Goal: Transaction & Acquisition: Book appointment/travel/reservation

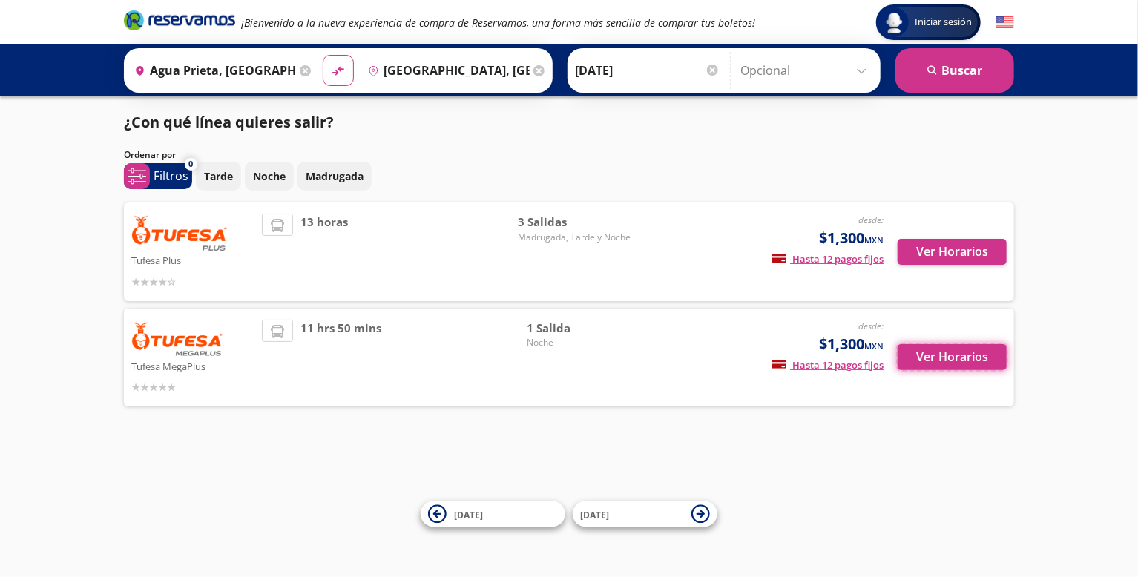
click at [958, 359] on button "Ver Horarios" at bounding box center [952, 357] width 109 height 26
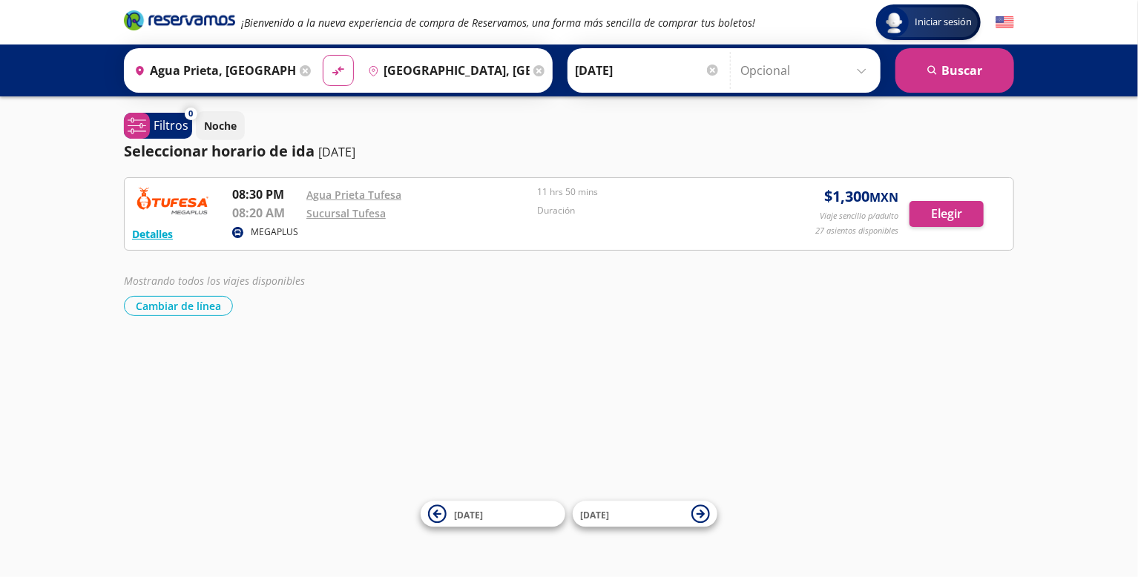
click at [240, 230] on icon at bounding box center [237, 232] width 7 height 7
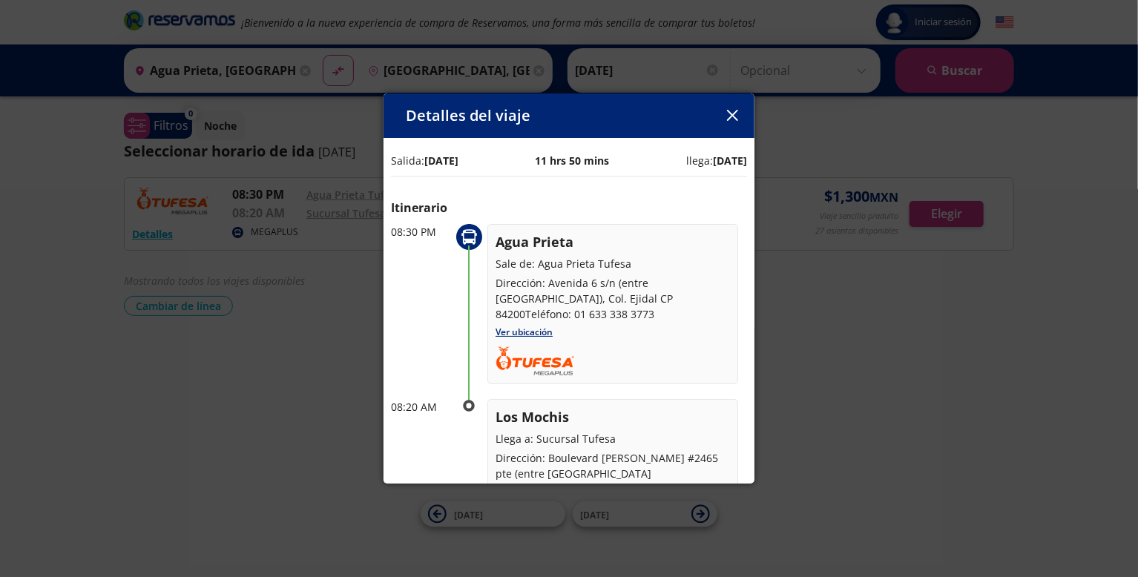
click at [735, 119] on icon "button" at bounding box center [731, 115] width 11 height 11
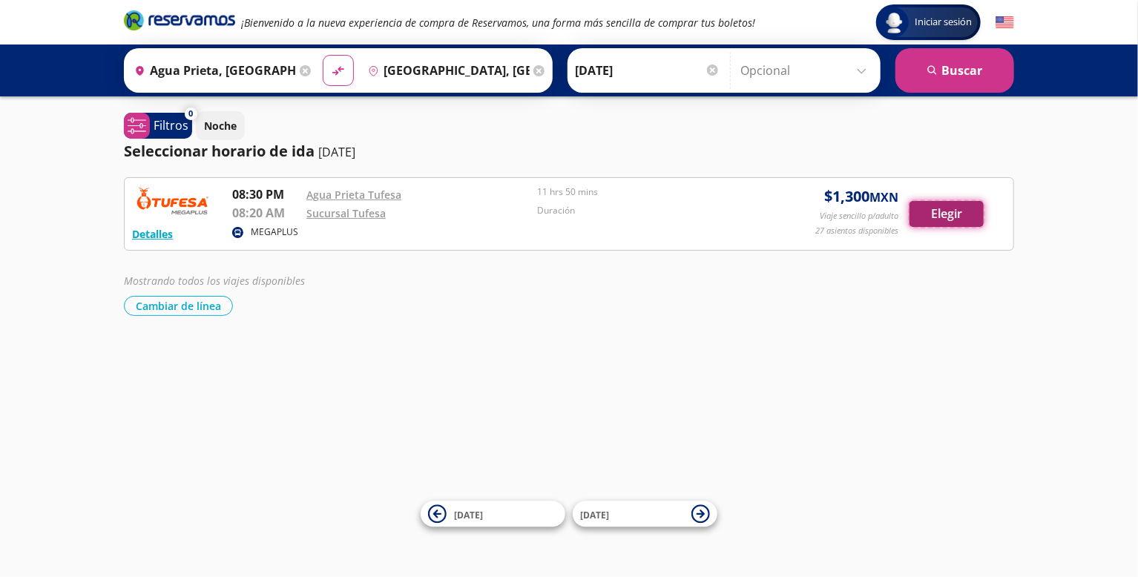
click at [950, 222] on button "Elegir" at bounding box center [947, 214] width 74 height 26
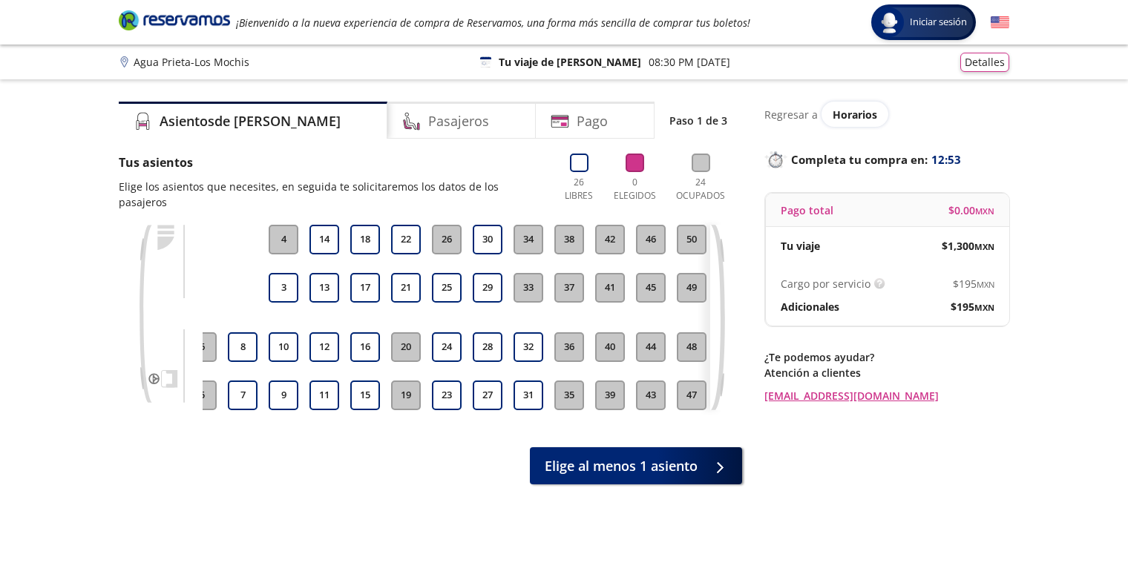
scroll to position [0, 185]
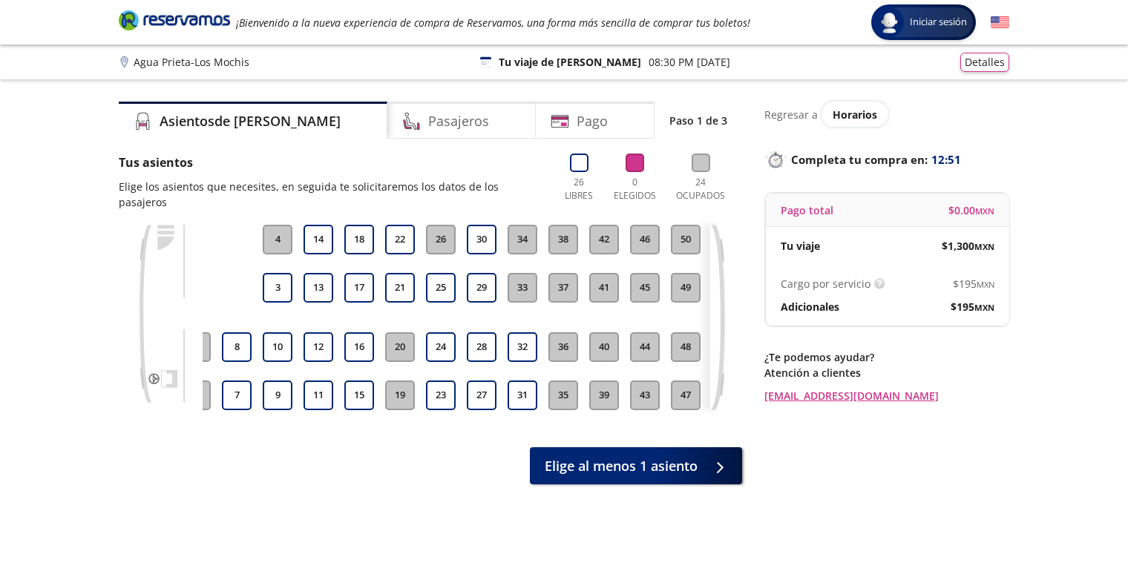
drag, startPoint x: 723, startPoint y: 383, endPoint x: 714, endPoint y: 386, distance: 9.4
click at [723, 383] on icon at bounding box center [717, 317] width 15 height 185
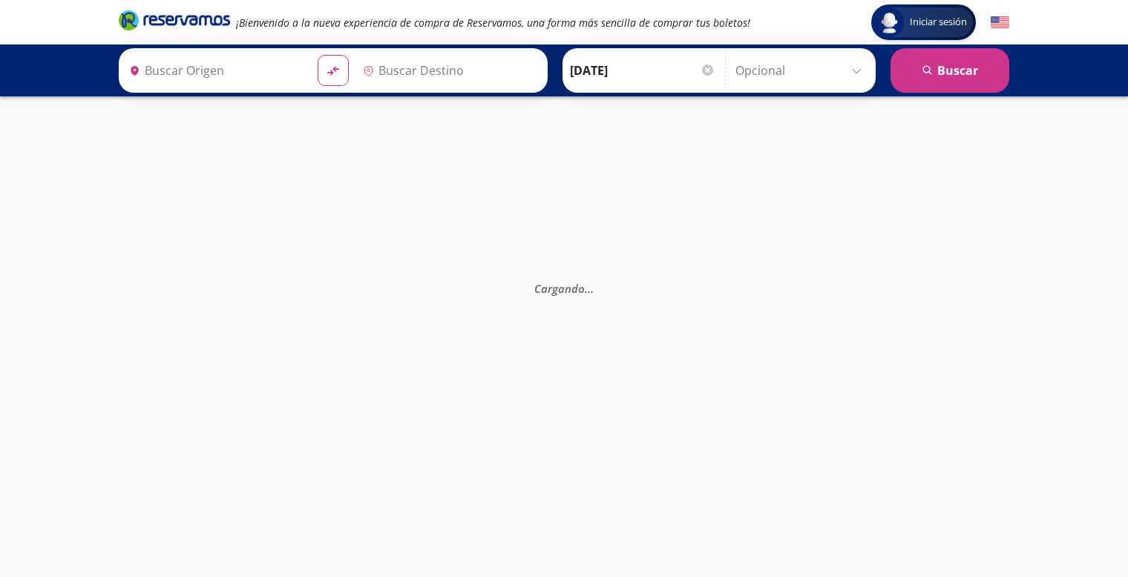
type input "[GEOGRAPHIC_DATA], [GEOGRAPHIC_DATA]"
type input "Agua Prieta, [GEOGRAPHIC_DATA]"
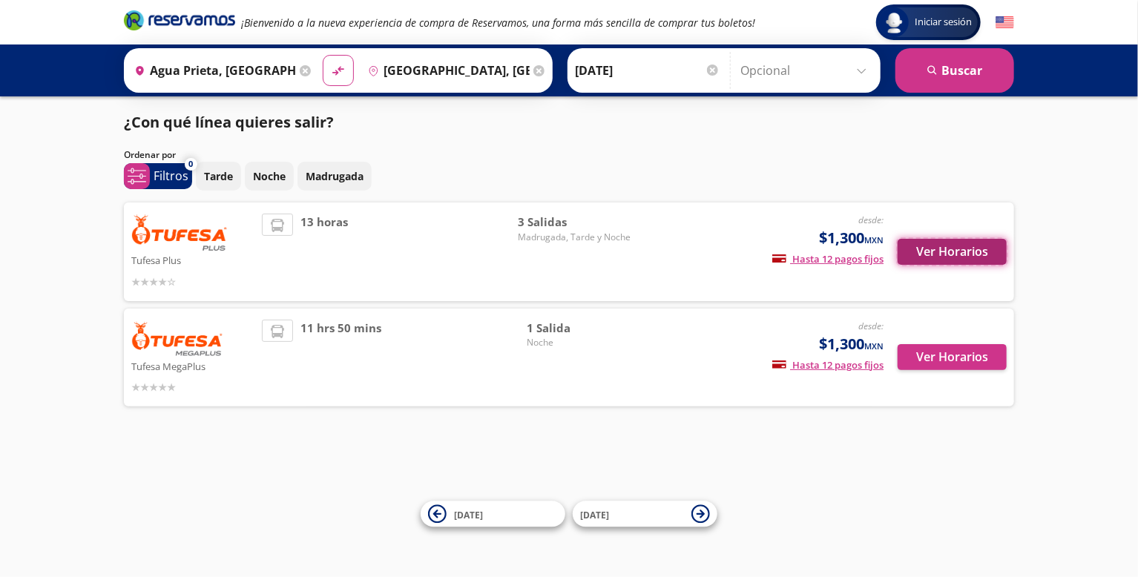
click at [944, 255] on button "Ver Horarios" at bounding box center [952, 252] width 109 height 26
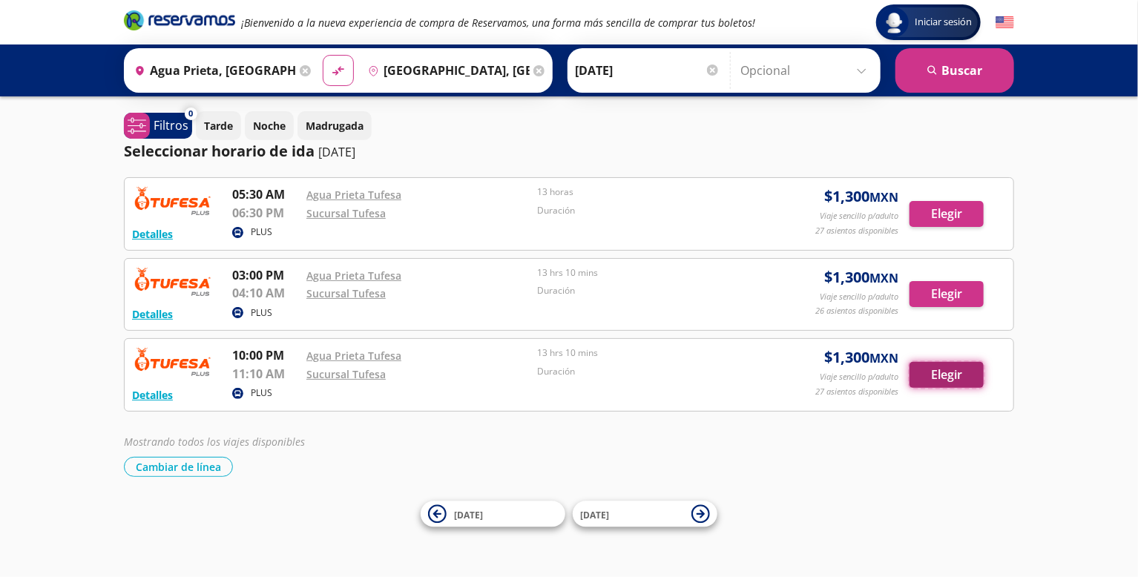
click at [935, 379] on button "Elegir" at bounding box center [947, 375] width 74 height 26
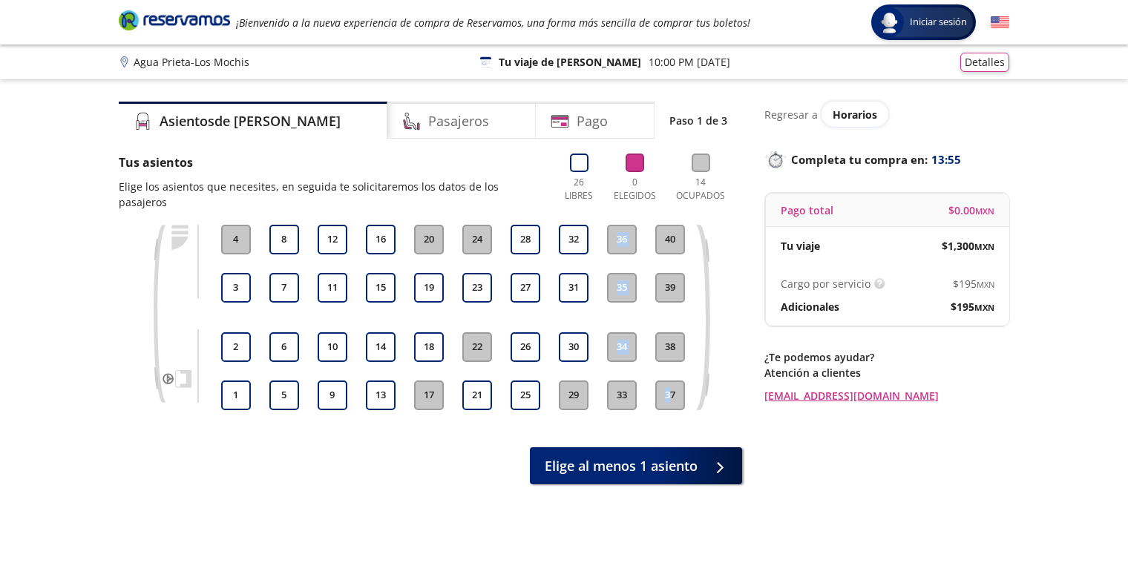
drag, startPoint x: 720, startPoint y: 410, endPoint x: 658, endPoint y: 417, distance: 62.8
click at [667, 416] on div "1 2 3 4 5 6 7 8 9 10 11 12 13 14 15 16 17 18 19 20 21 22 23 24 25 26 27 28 29 3…" at bounding box center [430, 329] width 623 height 208
click at [695, 404] on div "1 2 3 4 5 6 7 8 9 10 11 12 13 14 15 16 17 18 19 20 21 22 23 24 25 26 27 28 29 3…" at bounding box center [430, 329] width 623 height 208
click at [579, 162] on icon at bounding box center [579, 163] width 19 height 19
click at [631, 168] on icon at bounding box center [634, 163] width 19 height 19
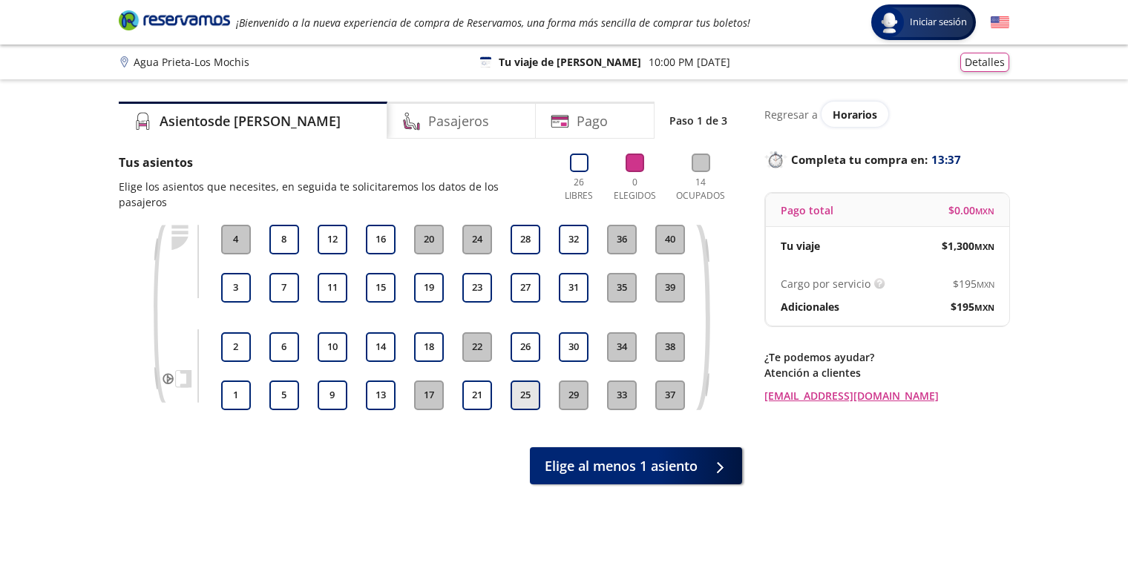
click at [526, 381] on button "25" at bounding box center [525, 396] width 30 height 30
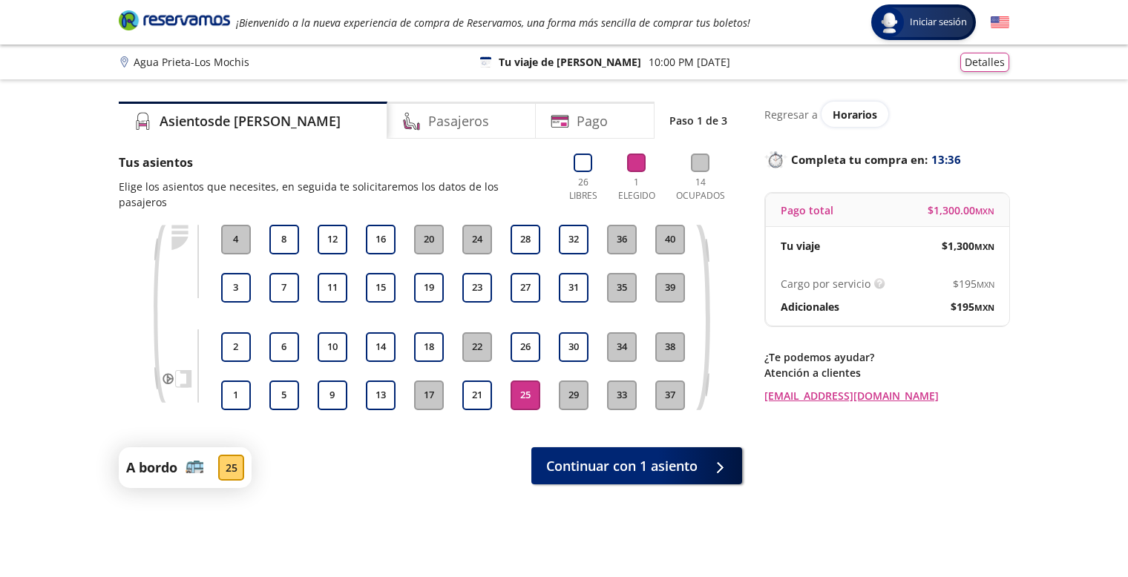
click at [530, 381] on button "25" at bounding box center [525, 396] width 30 height 30
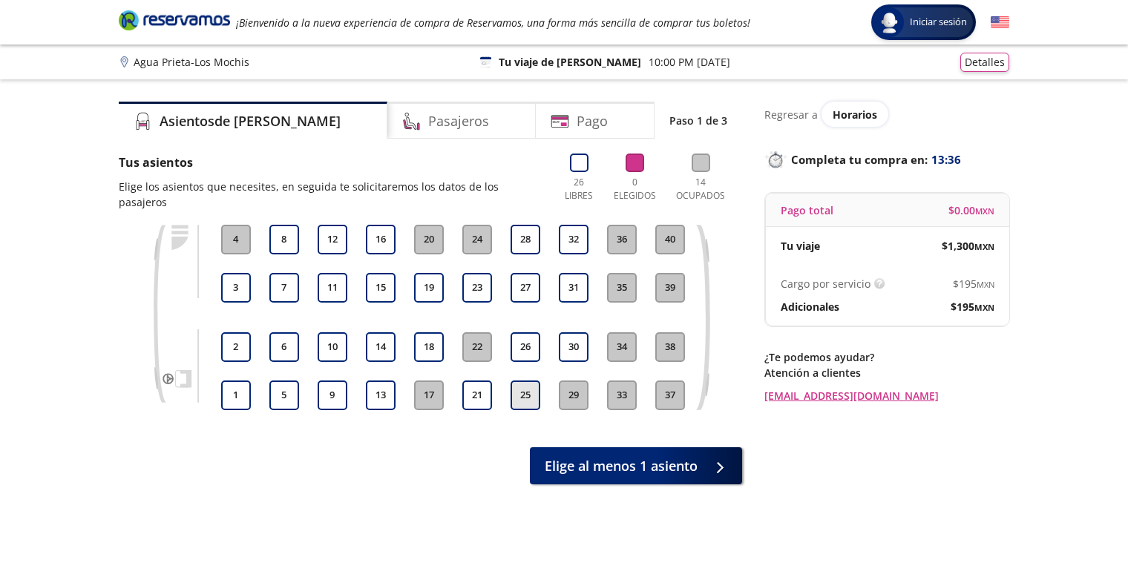
click at [525, 381] on button "25" at bounding box center [525, 396] width 30 height 30
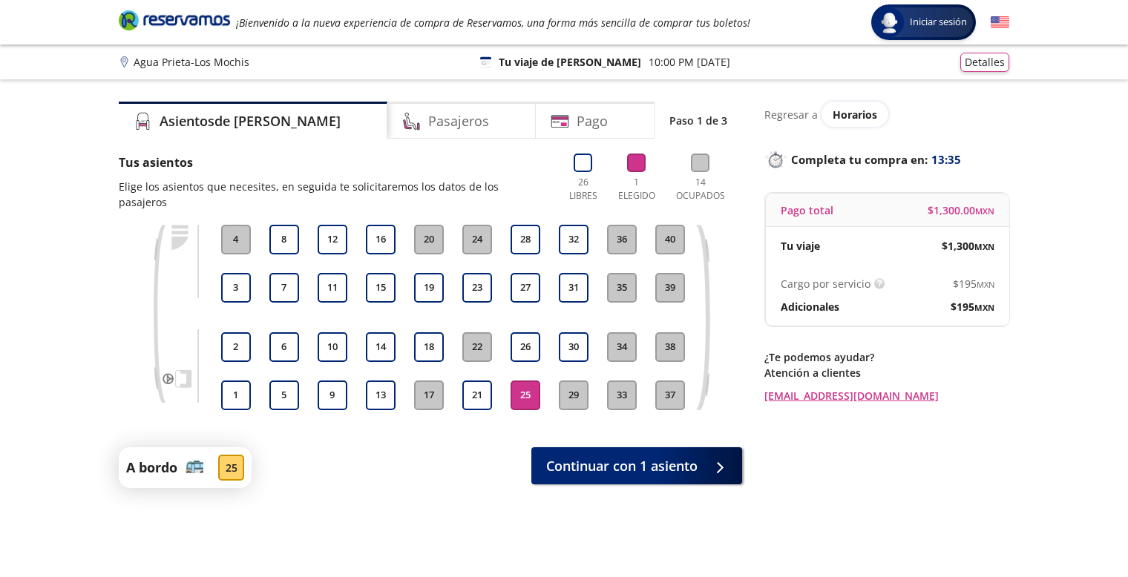
click at [522, 381] on button "25" at bounding box center [525, 396] width 30 height 30
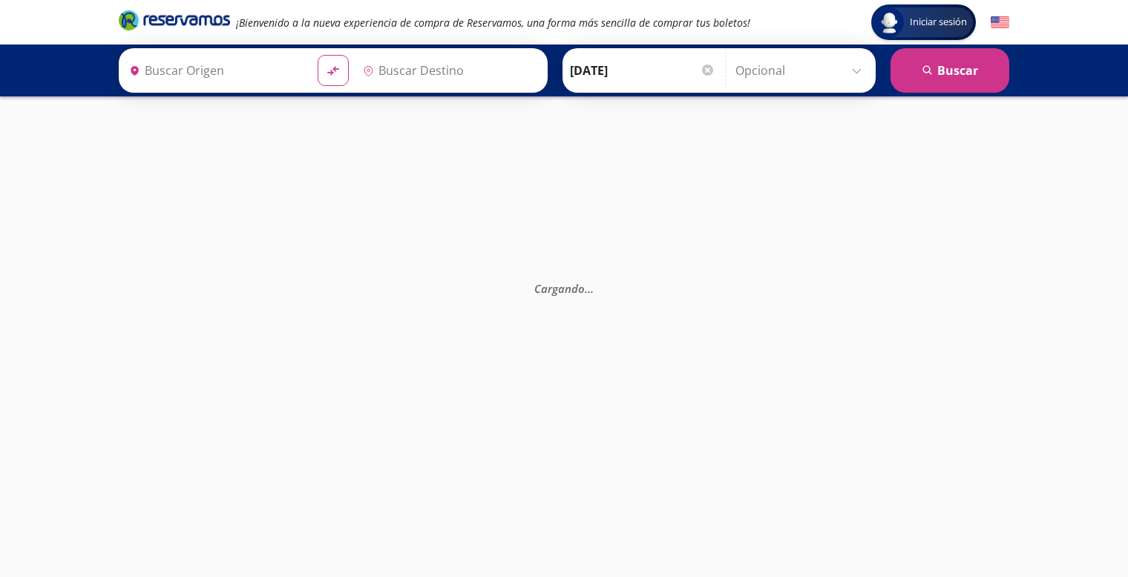
type input "[GEOGRAPHIC_DATA], [GEOGRAPHIC_DATA]"
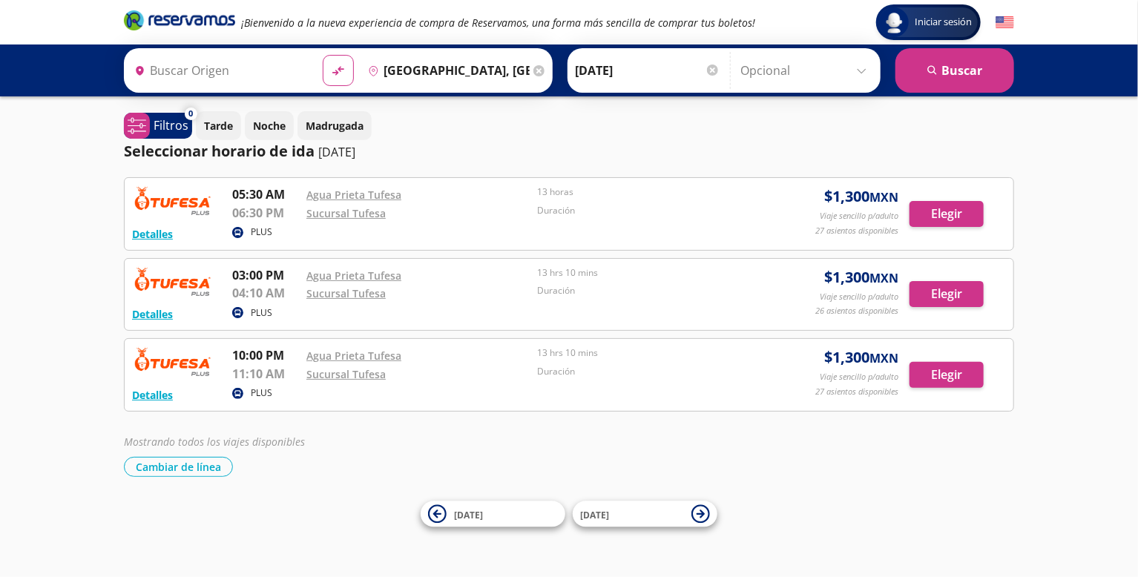
type input "Agua Prieta, [GEOGRAPHIC_DATA]"
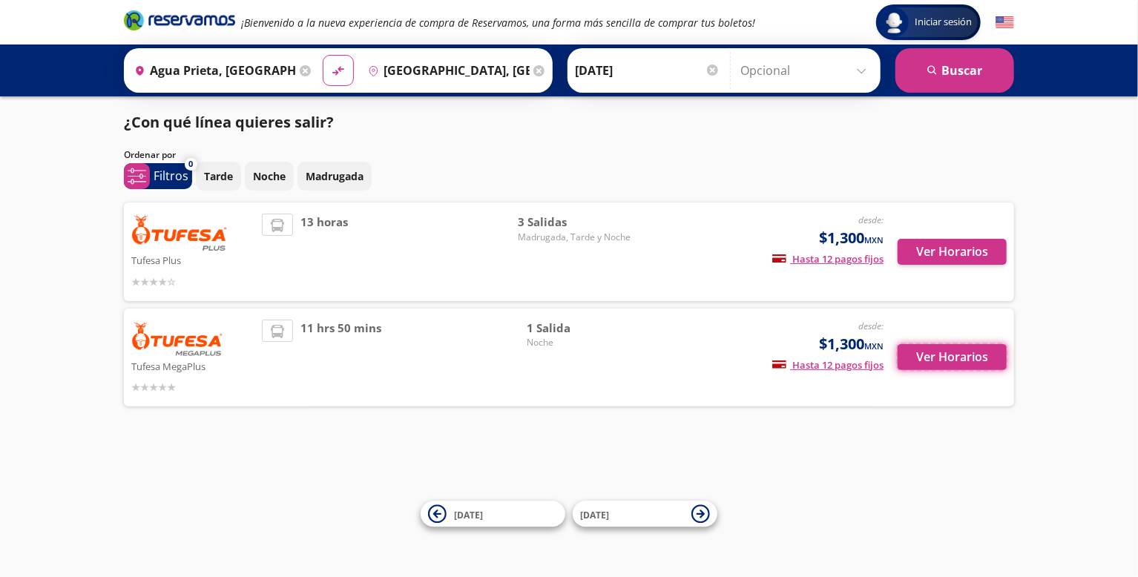
click at [950, 369] on button "Ver Horarios" at bounding box center [952, 357] width 109 height 26
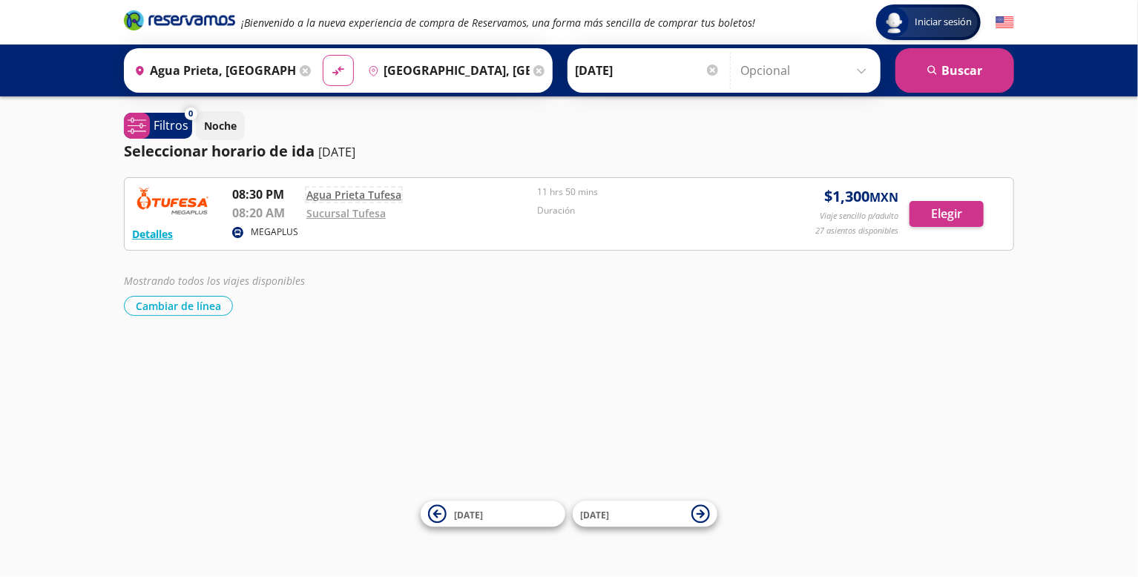
click at [340, 194] on link "Agua Prieta Tufesa" at bounding box center [353, 195] width 95 height 14
click at [962, 217] on button "Elegir" at bounding box center [947, 214] width 74 height 26
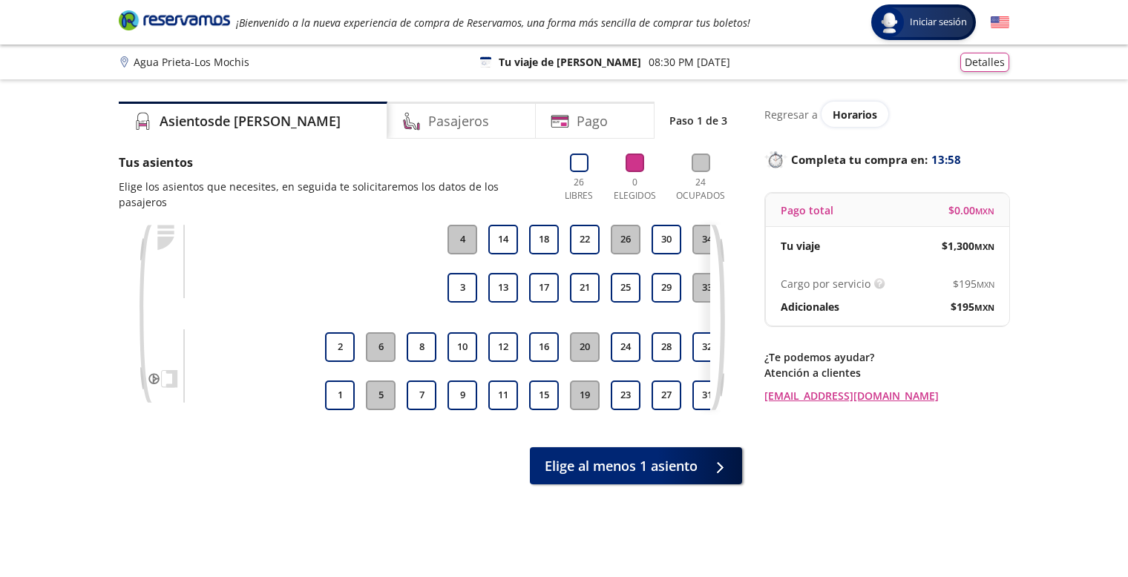
click at [529, 273] on button "17" at bounding box center [544, 288] width 30 height 30
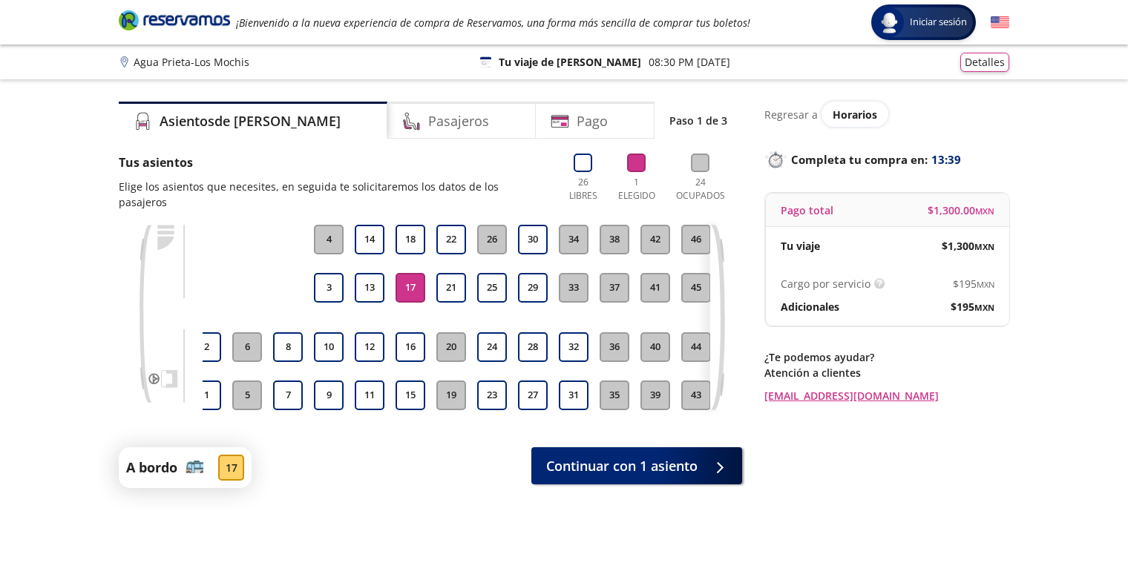
scroll to position [0, 185]
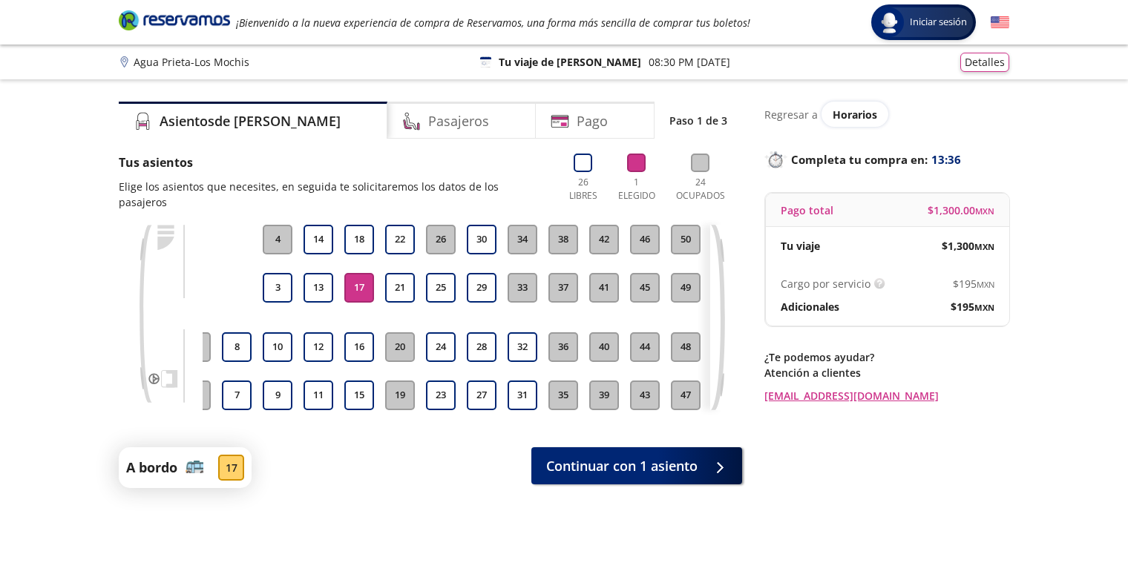
click at [363, 273] on button "17" at bounding box center [359, 288] width 30 height 30
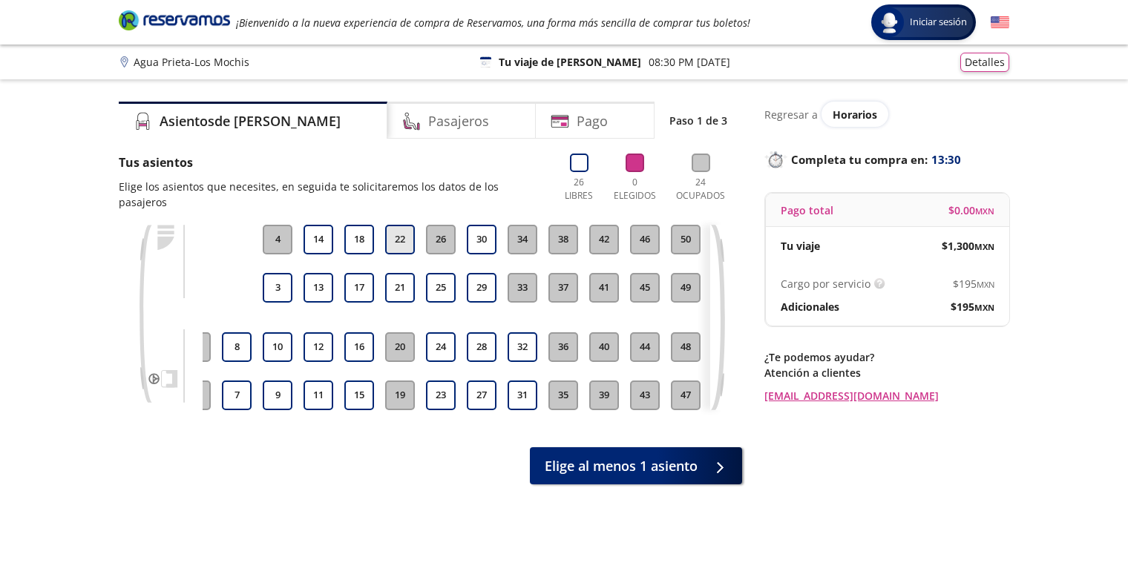
click at [387, 235] on button "22" at bounding box center [400, 240] width 30 height 30
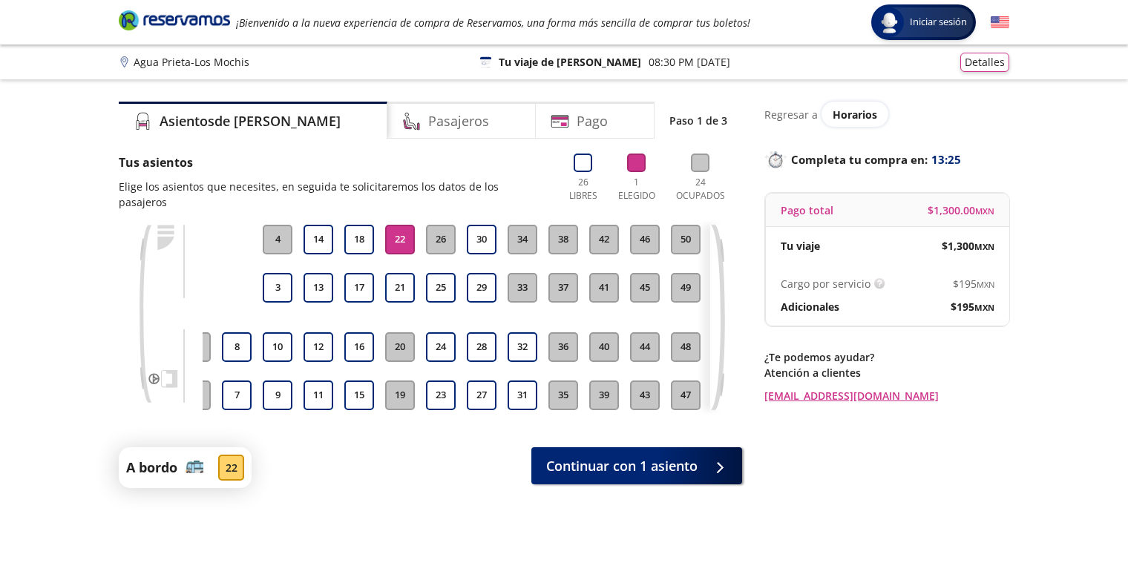
click at [409, 232] on button "22" at bounding box center [400, 240] width 30 height 30
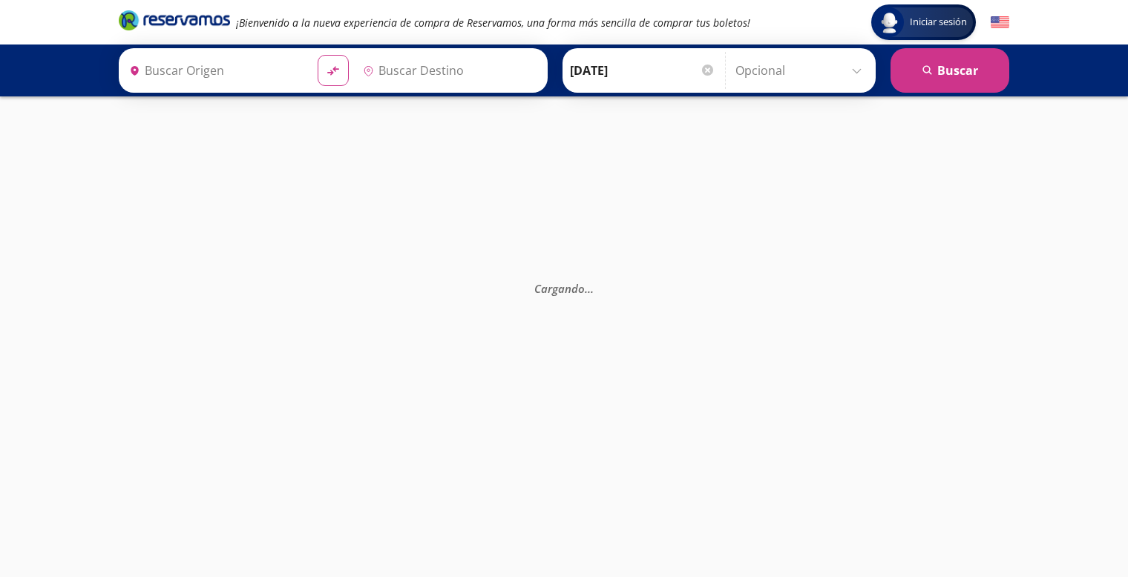
type input "Sucursal Tufesa, [GEOGRAPHIC_DATA]"
